Goal: Task Accomplishment & Management: Complete application form

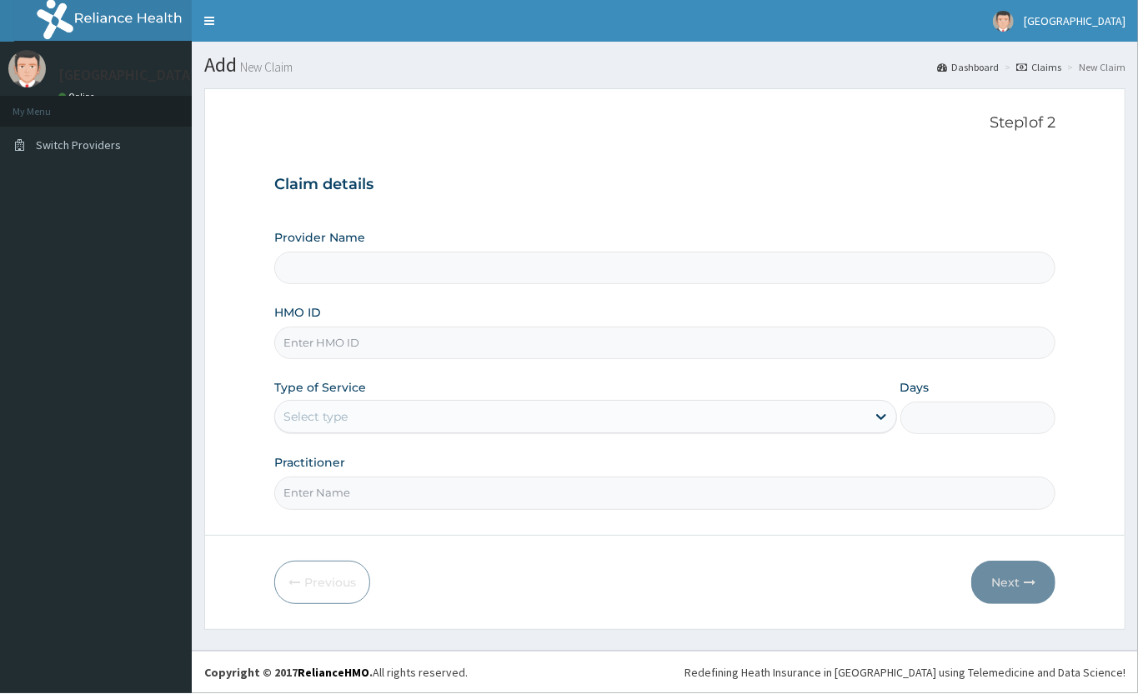
click at [443, 327] on input "HMO ID" at bounding box center [665, 343] width 782 height 33
paste input "AGO/10168/C"
type input "AGO/10168/C"
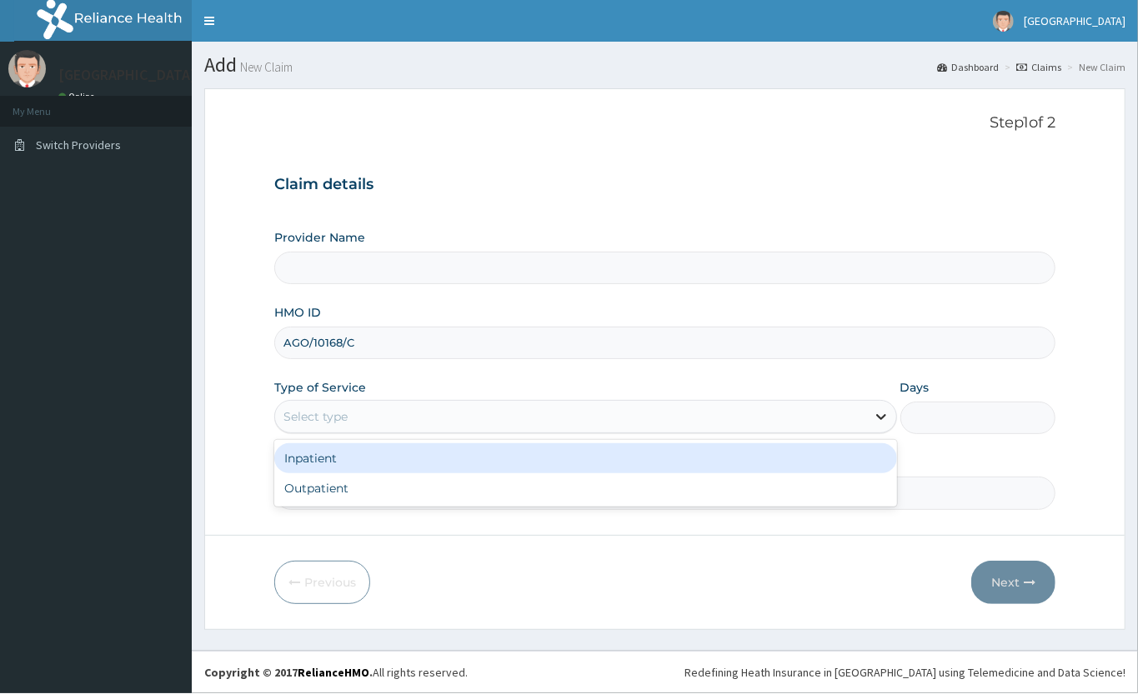
click at [888, 408] on icon at bounding box center [881, 416] width 17 height 17
click at [791, 443] on div "Inpatient" at bounding box center [585, 458] width 623 height 30
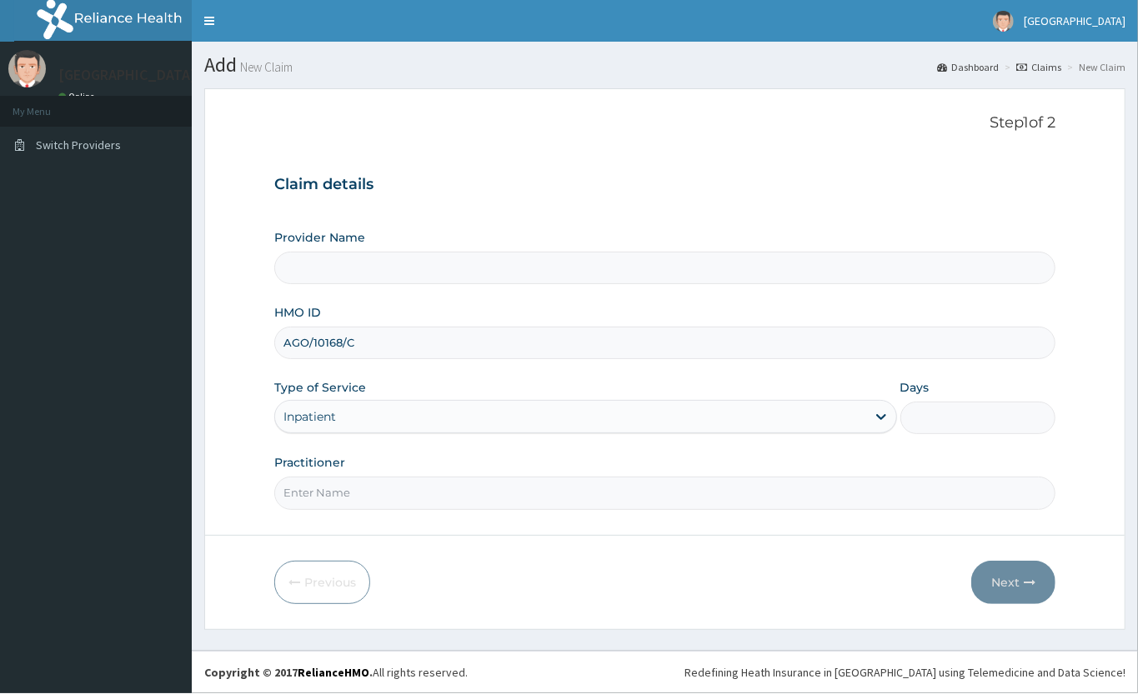
click at [921, 402] on input "Days" at bounding box center [978, 418] width 156 height 33
type input "2"
click at [664, 477] on input "Practitioner" at bounding box center [665, 493] width 782 height 33
type input "DR ELIZABETH"
click at [1018, 561] on button "Next" at bounding box center [1013, 582] width 84 height 43
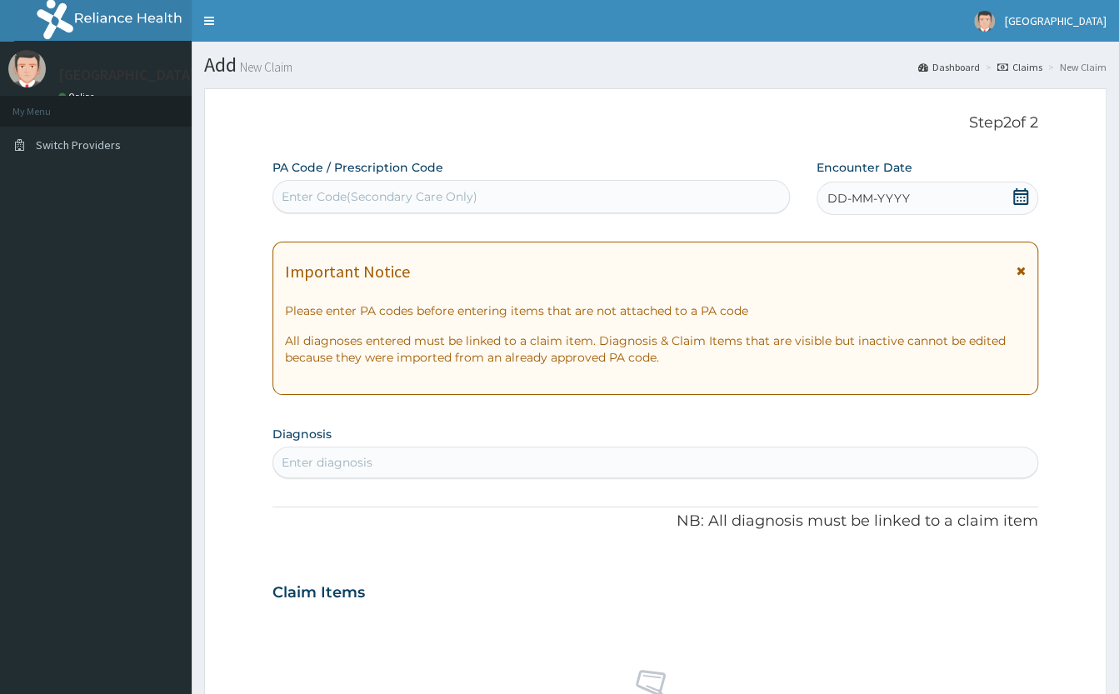
click at [375, 183] on div "Enter Code(Secondary Care Only)" at bounding box center [531, 196] width 516 height 27
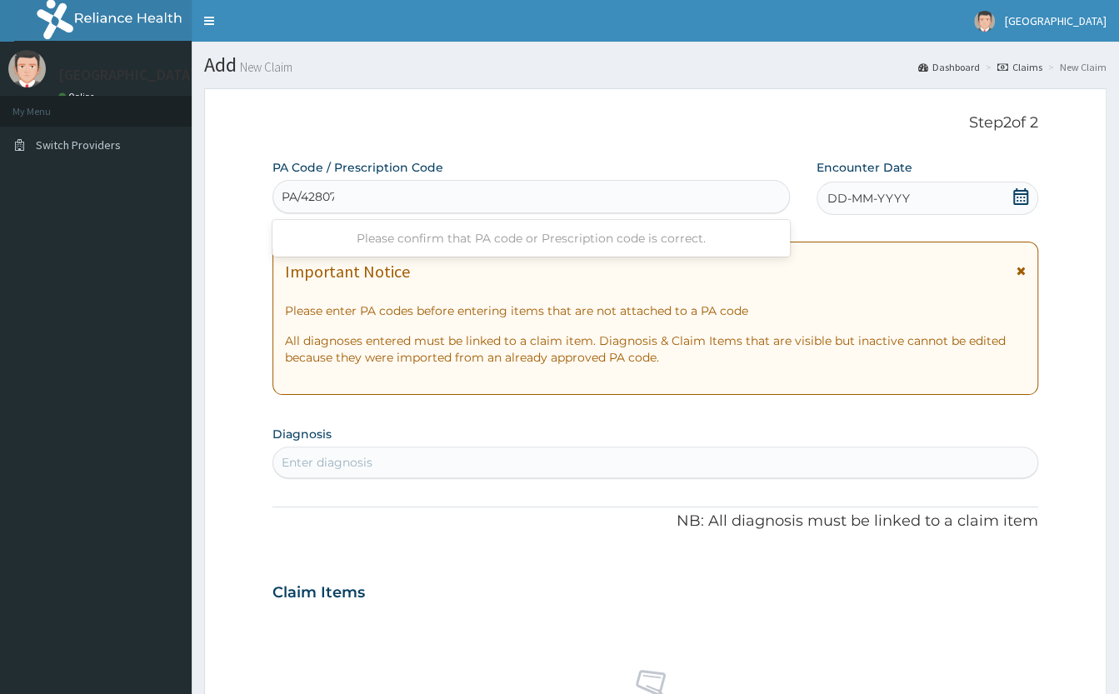
type input "PA/428078"
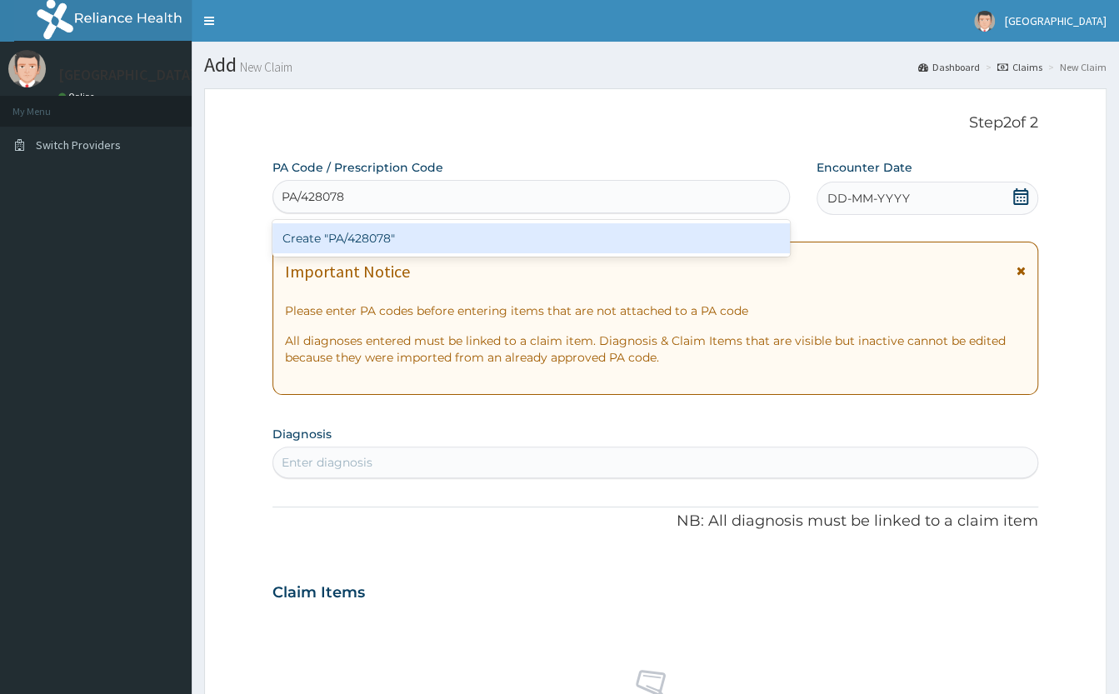
click at [580, 244] on div "Create "PA/428078"" at bounding box center [532, 238] width 518 height 30
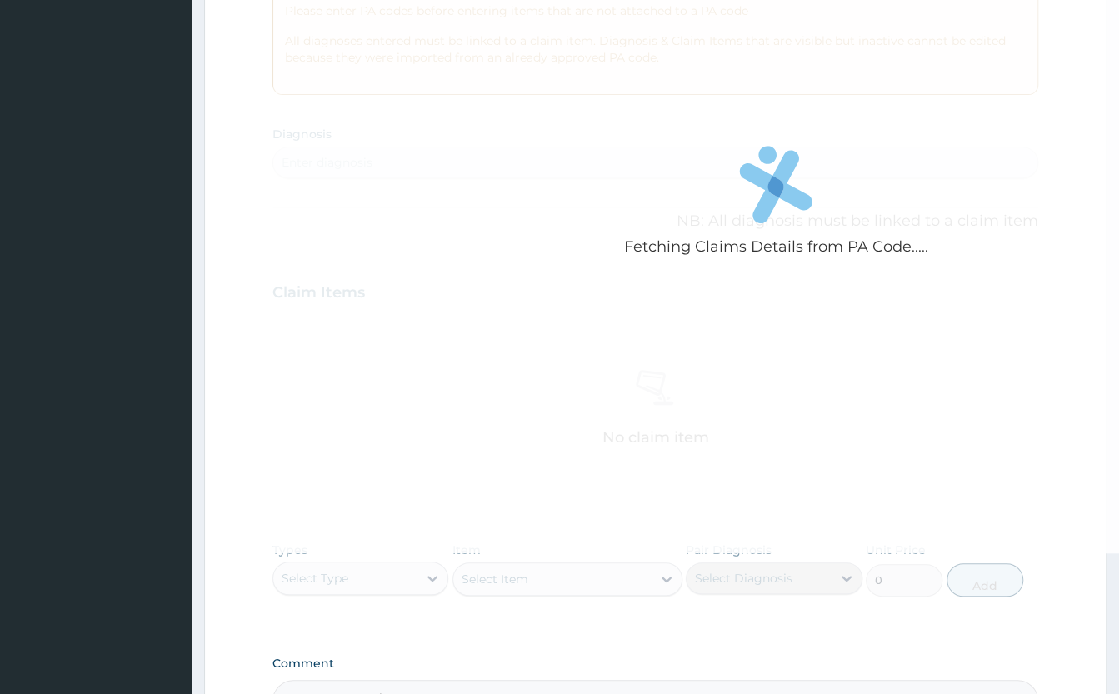
scroll to position [302, 0]
